Goal: Find specific page/section: Find specific page/section

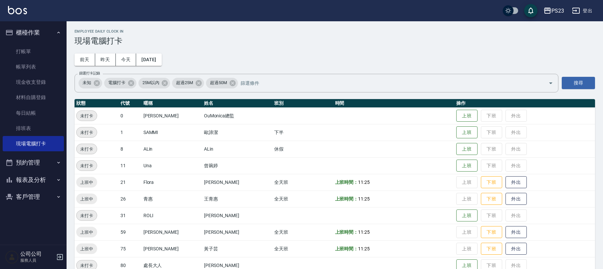
scroll to position [29, 0]
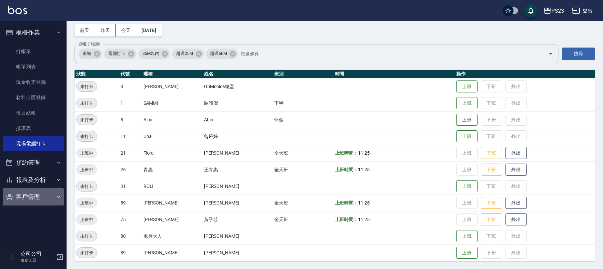
click at [31, 195] on button "客戶管理" at bounding box center [33, 196] width 61 height 17
click at [37, 178] on button "報表及分析" at bounding box center [33, 179] width 61 height 17
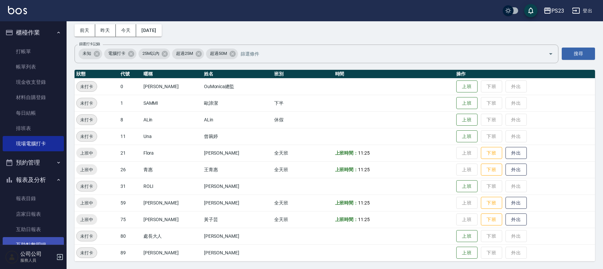
scroll to position [88, 0]
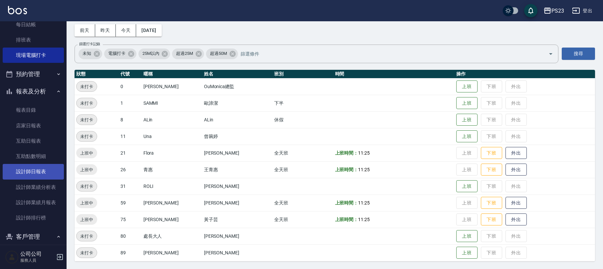
click at [40, 171] on link "設計師日報表" at bounding box center [33, 171] width 61 height 15
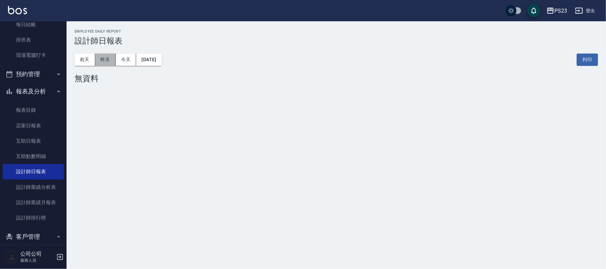
click at [114, 60] on button "昨天" at bounding box center [105, 60] width 21 height 12
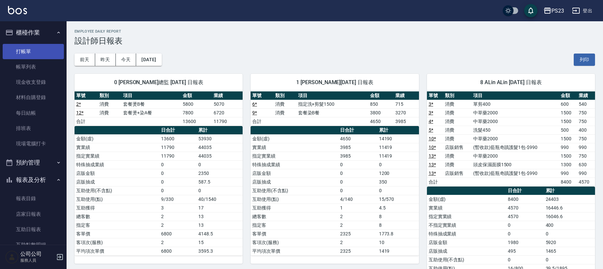
click at [30, 52] on link "打帳單" at bounding box center [33, 51] width 61 height 15
